Goal: Transaction & Acquisition: Purchase product/service

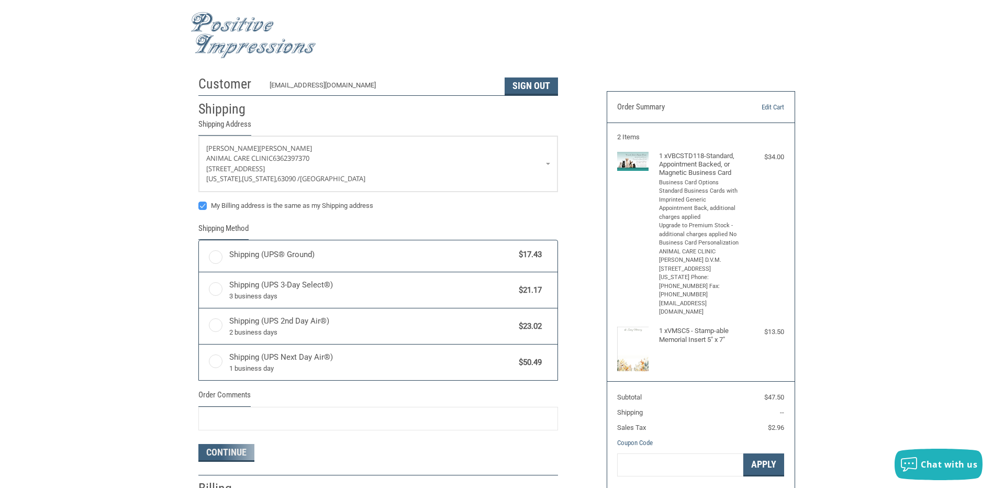
radio input "true"
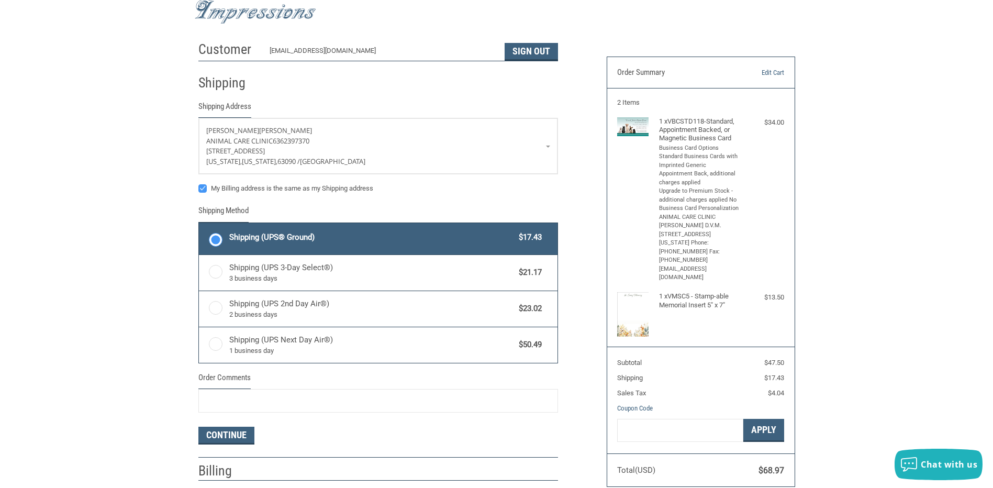
scroll to position [52, 0]
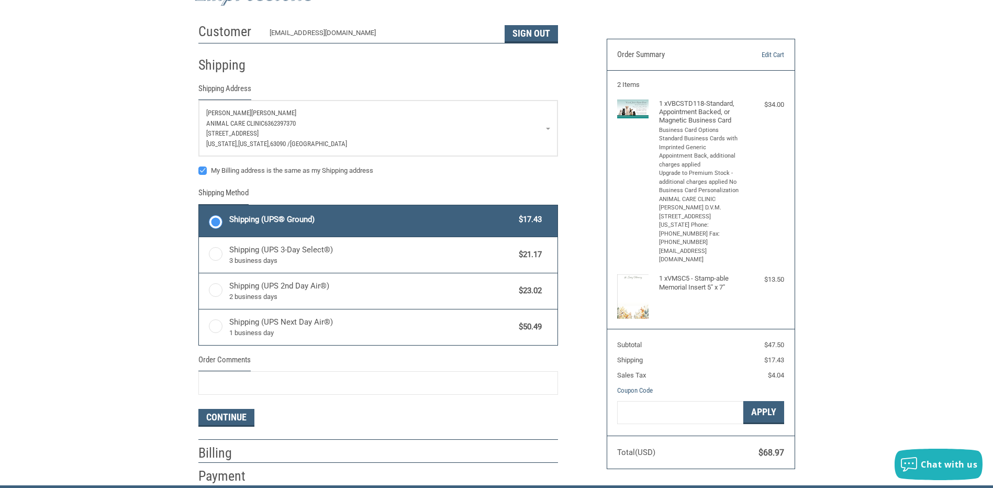
click at [545, 130] on p "[STREET_ADDRESS]" at bounding box center [378, 133] width 344 height 10
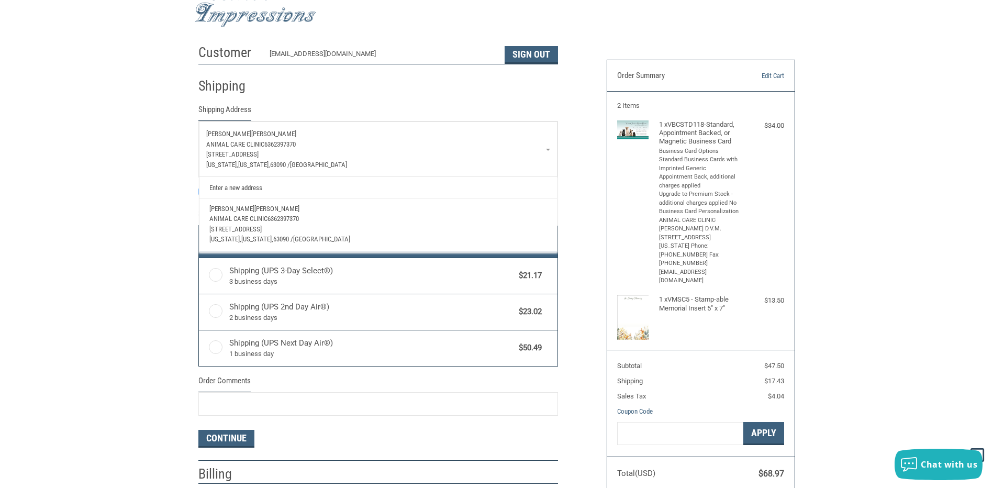
scroll to position [0, 0]
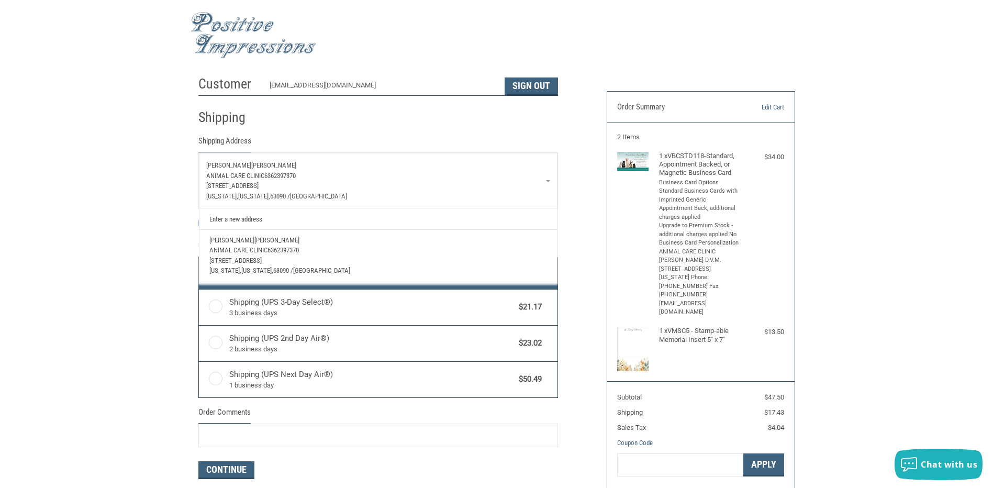
click at [631, 167] on img at bounding box center [632, 161] width 31 height 19
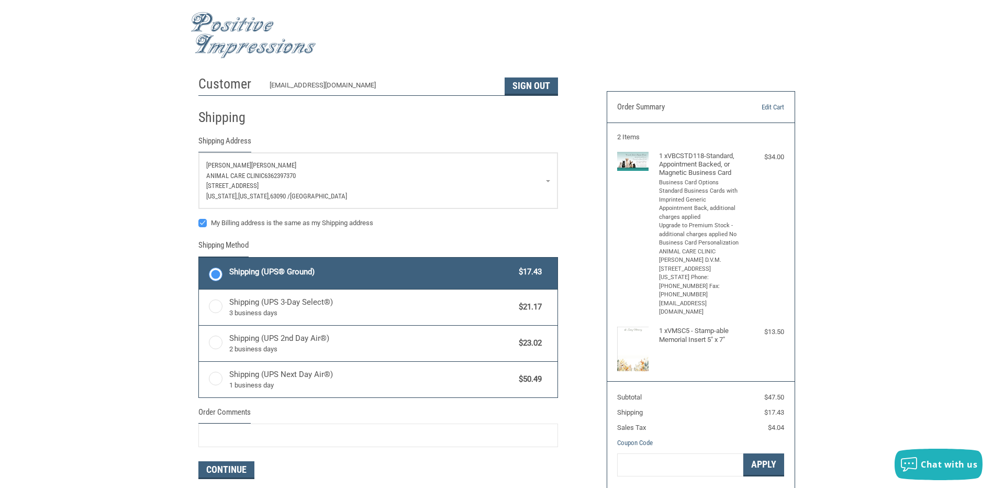
click at [631, 159] on img at bounding box center [632, 161] width 31 height 19
click at [776, 108] on link "Edit Cart" at bounding box center [757, 107] width 53 height 10
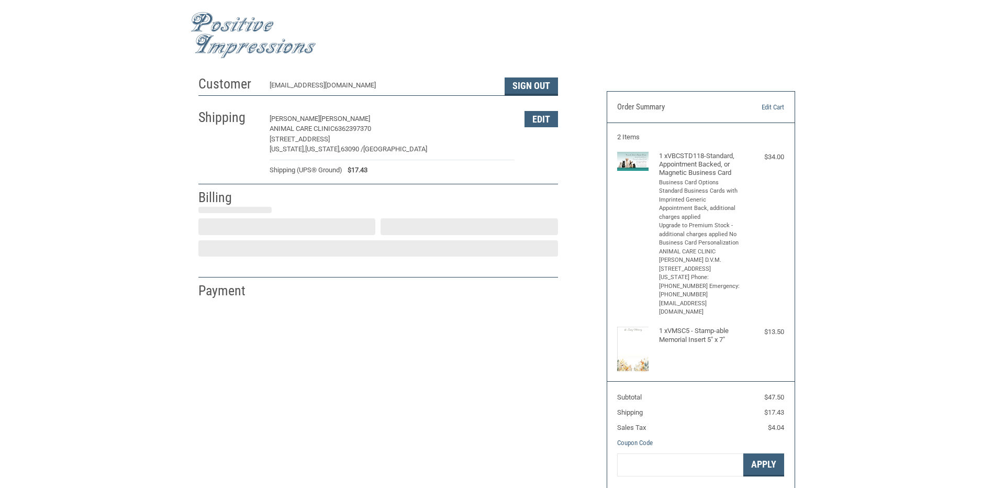
select select "US"
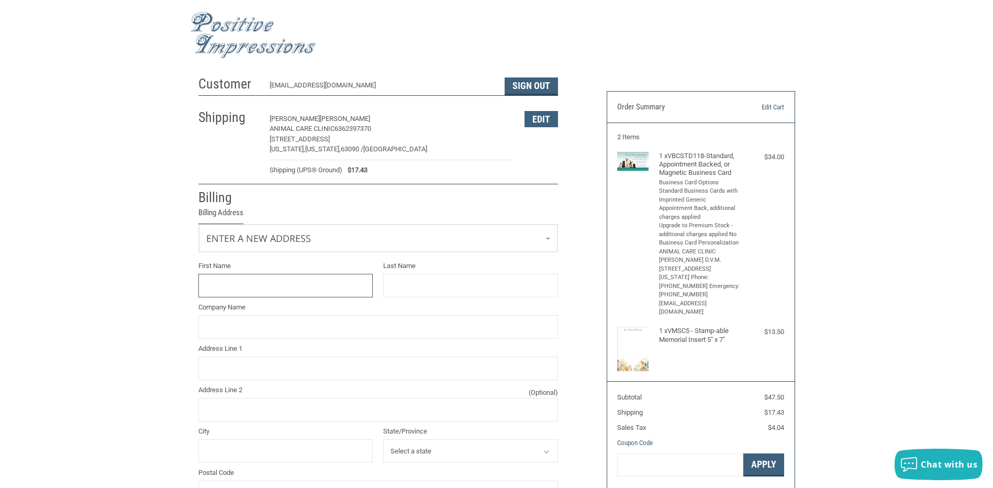
scroll to position [52, 0]
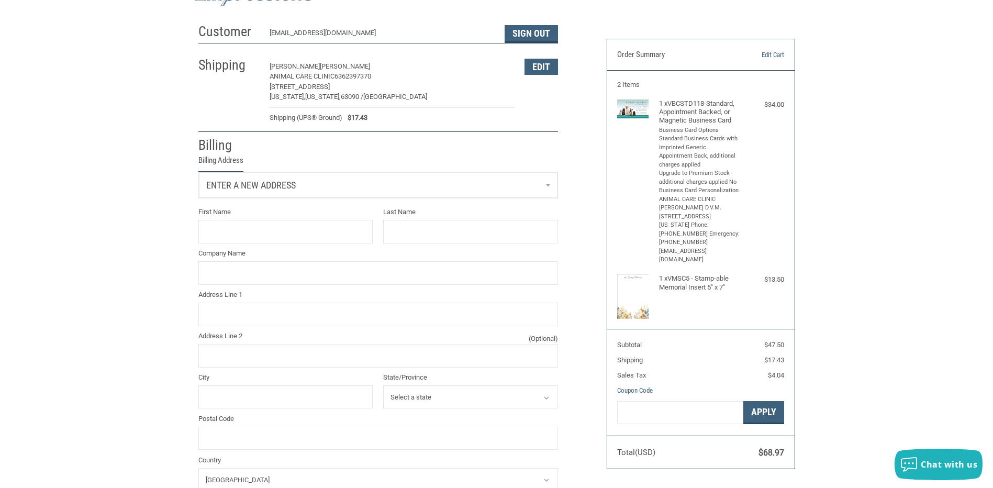
click at [284, 187] on span "Enter a new address" at bounding box center [250, 185] width 89 height 11
click at [254, 232] on span "[PERSON_NAME]" at bounding box center [276, 230] width 45 height 8
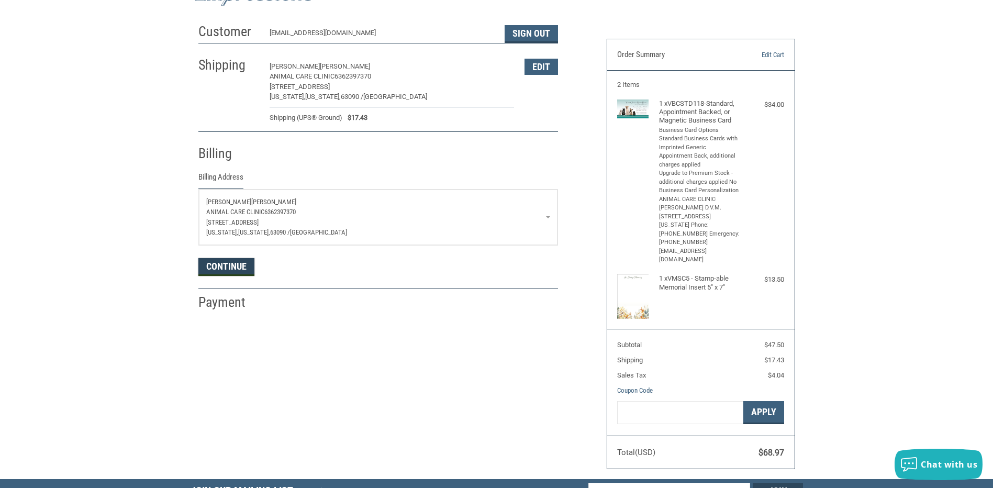
click at [237, 270] on button "Continue" at bounding box center [226, 267] width 56 height 18
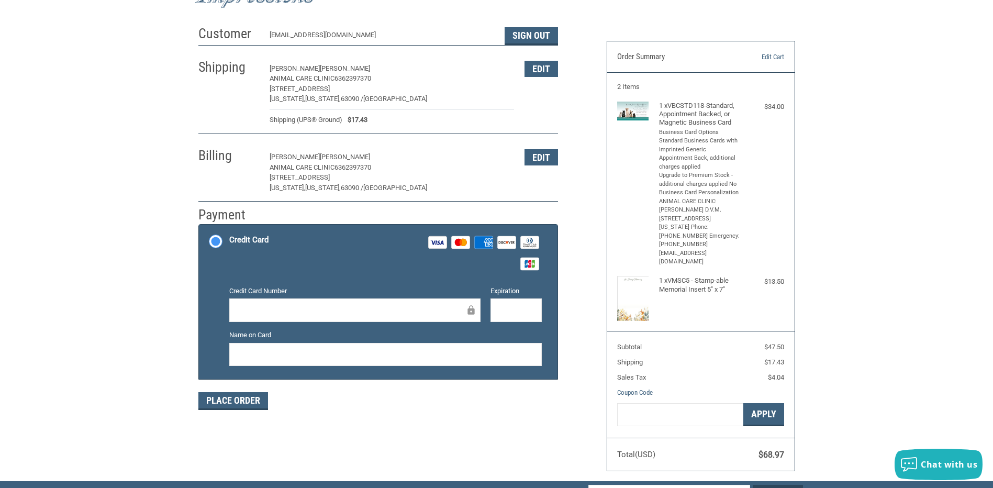
scroll to position [103, 0]
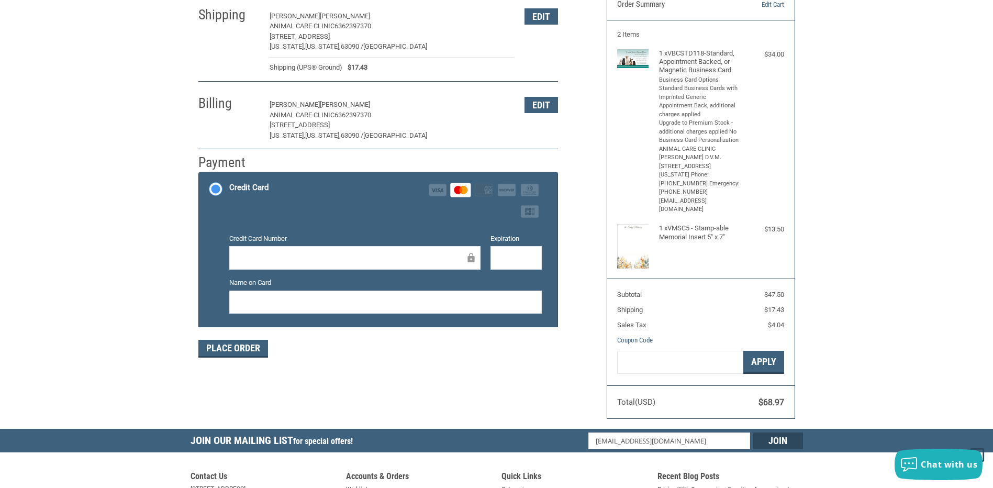
click at [514, 249] on div at bounding box center [515, 258] width 51 height 24
click at [261, 348] on button "Place Order" at bounding box center [233, 349] width 70 height 18
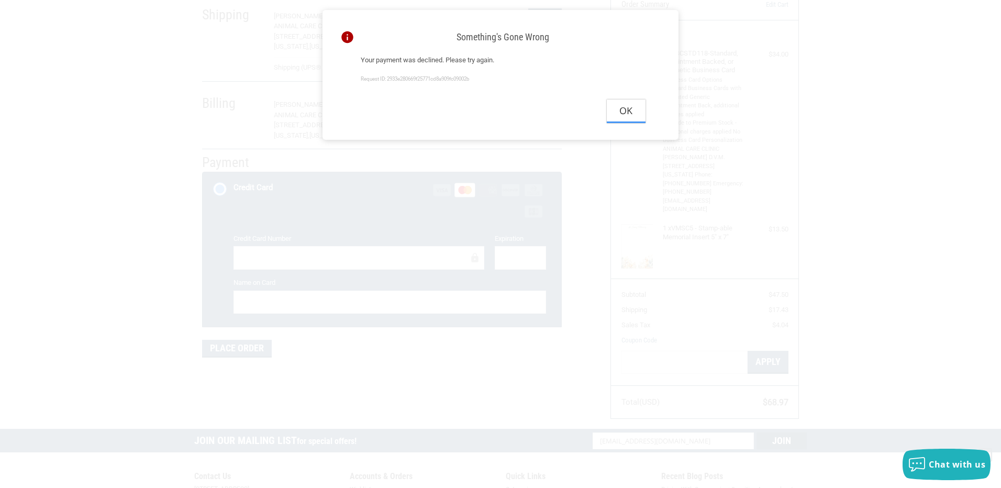
click at [624, 120] on button "Ok" at bounding box center [626, 111] width 39 height 24
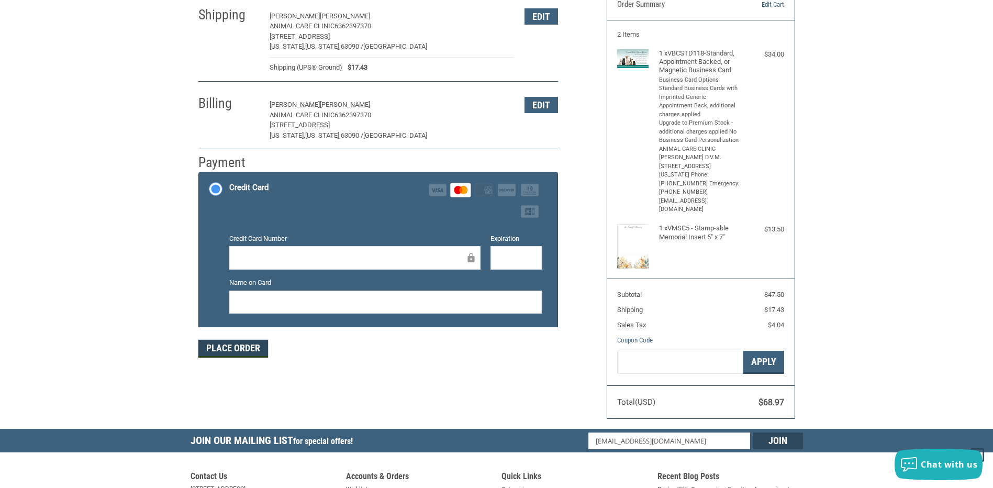
click at [240, 349] on button "Place Order" at bounding box center [233, 349] width 70 height 18
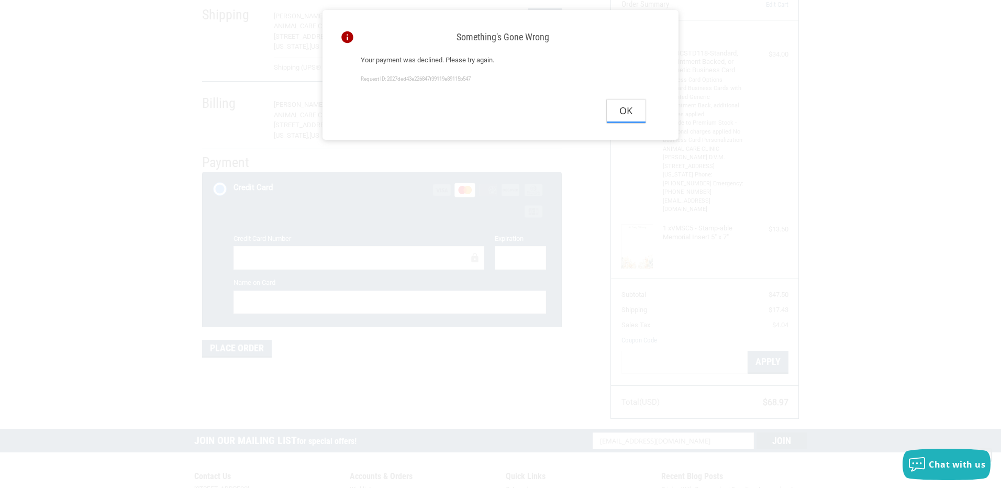
click at [621, 118] on button "Ok" at bounding box center [626, 111] width 39 height 24
